Goal: Register for event/course

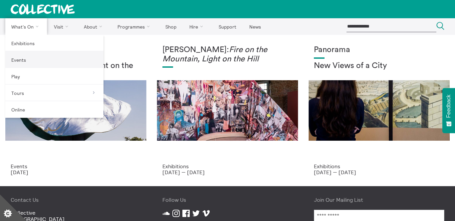
click at [31, 62] on link "Events" at bounding box center [54, 60] width 98 height 17
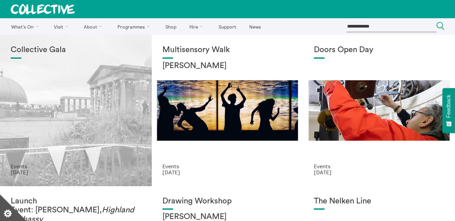
click at [74, 127] on div "Collective Gala" at bounding box center [76, 105] width 130 height 118
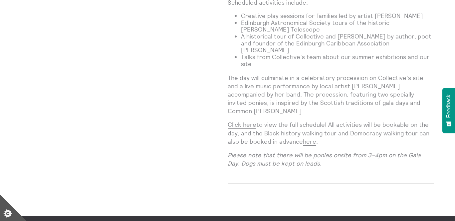
scroll to position [631, 0]
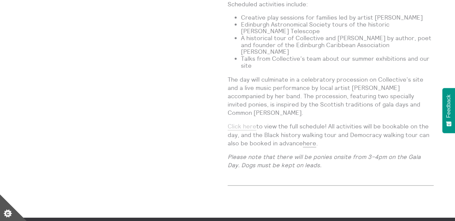
click at [252, 123] on link "Click here" at bounding box center [241, 127] width 29 height 8
